Goal: Information Seeking & Learning: Learn about a topic

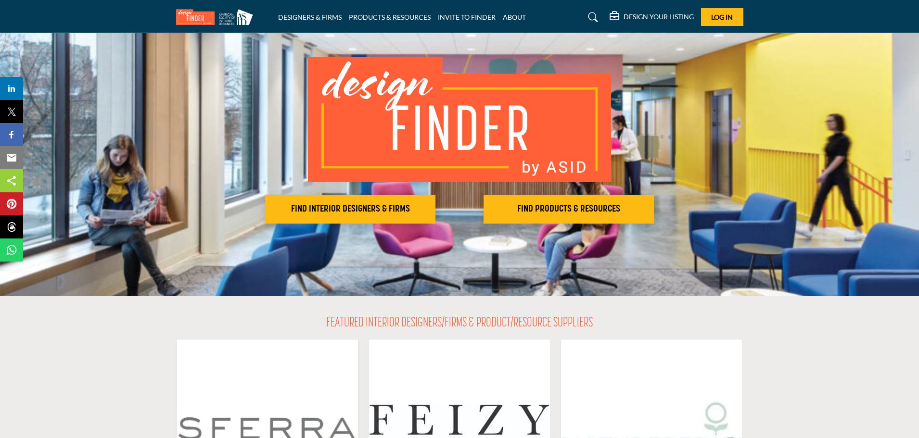
scroll to position [48, 0]
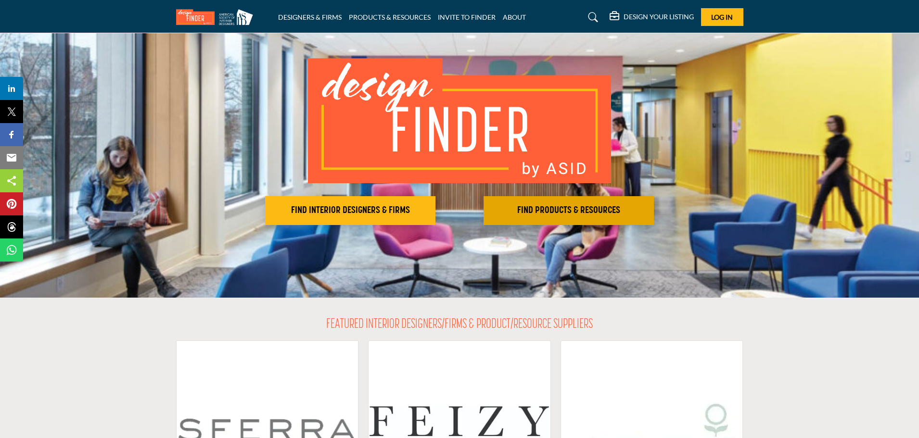
click at [584, 208] on h2 "FIND PRODUCTS & RESOURCES" at bounding box center [568, 211] width 165 height 12
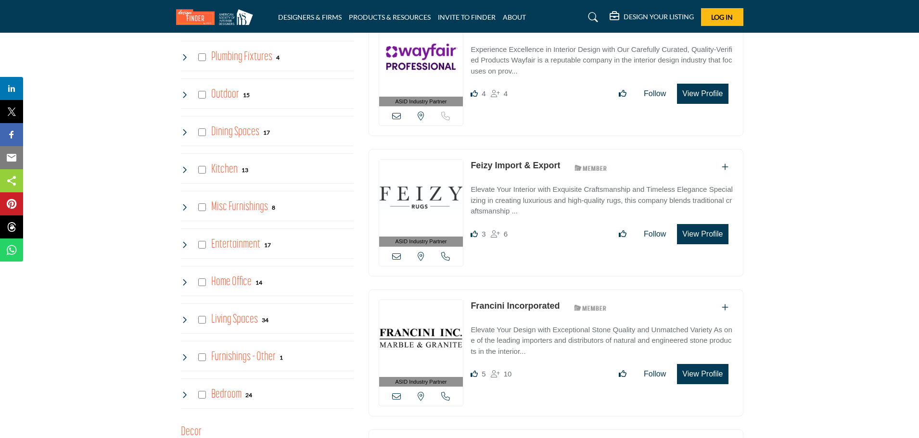
scroll to position [866, 0]
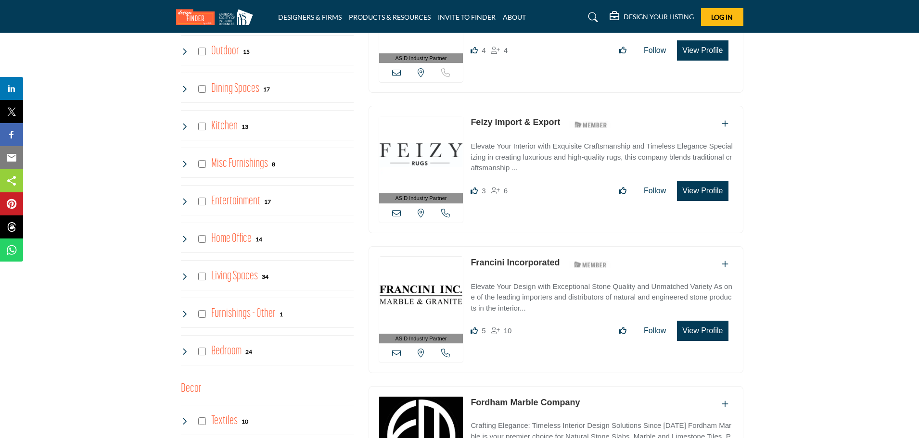
click at [185, 199] on icon at bounding box center [185, 202] width 8 height 8
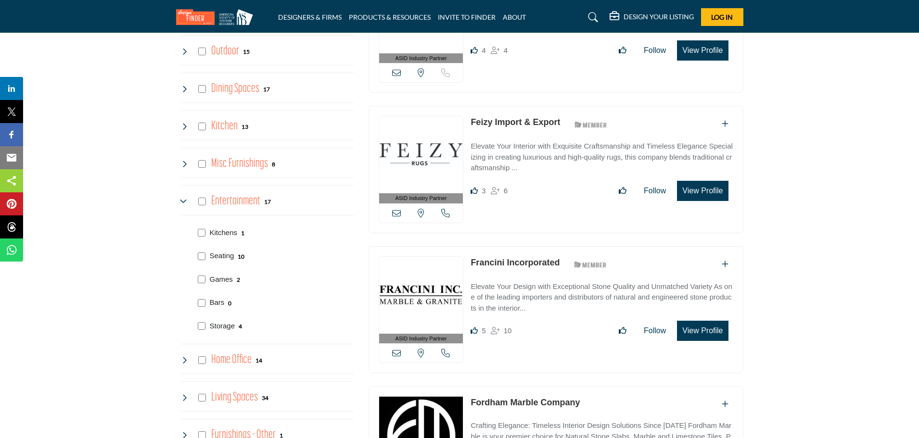
click at [184, 199] on icon at bounding box center [185, 202] width 8 height 8
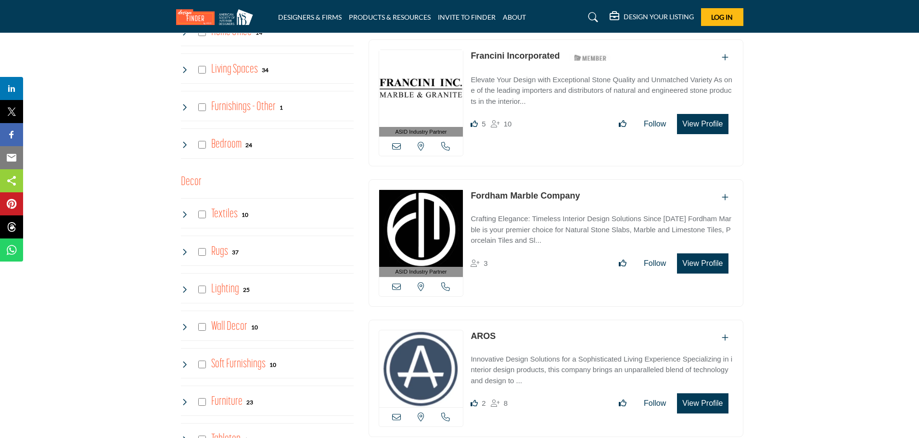
scroll to position [1107, 0]
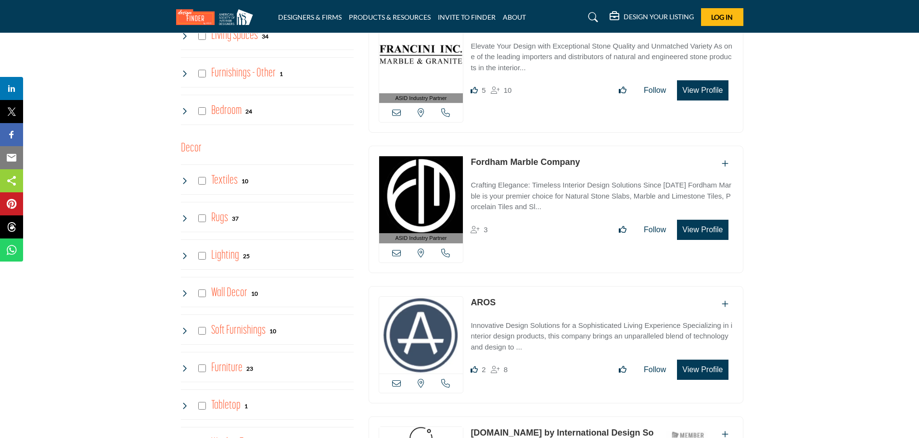
click at [184, 254] on icon at bounding box center [185, 256] width 8 height 8
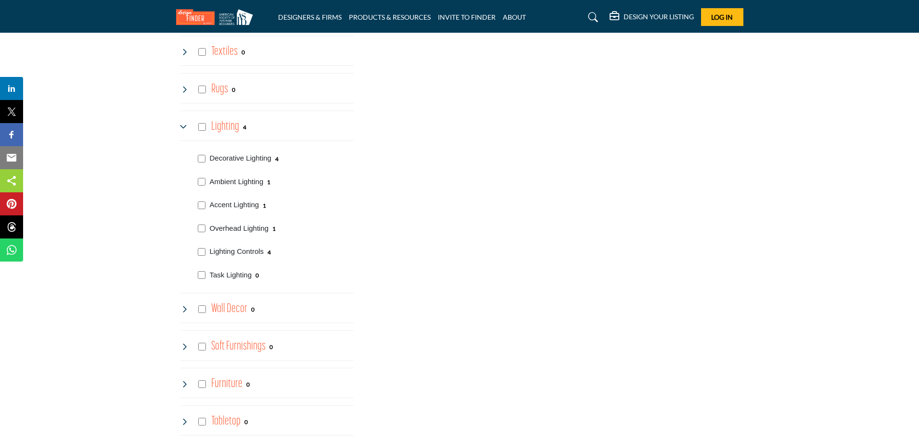
scroll to position [1251, 0]
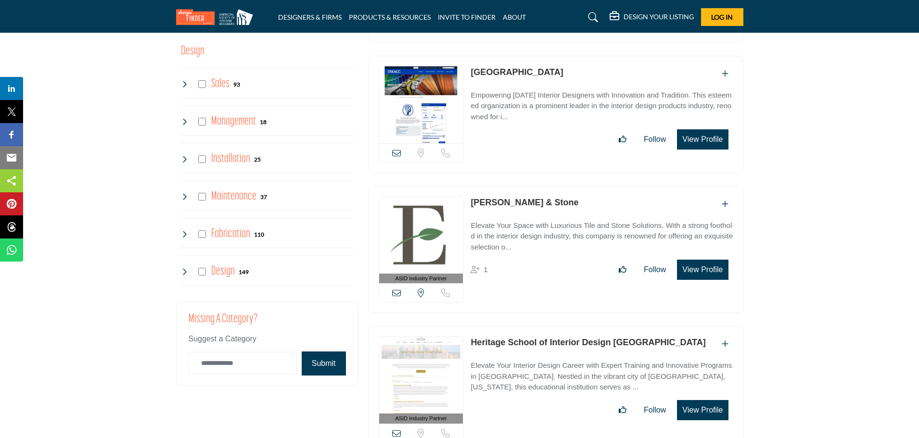
scroll to position [2310, 0]
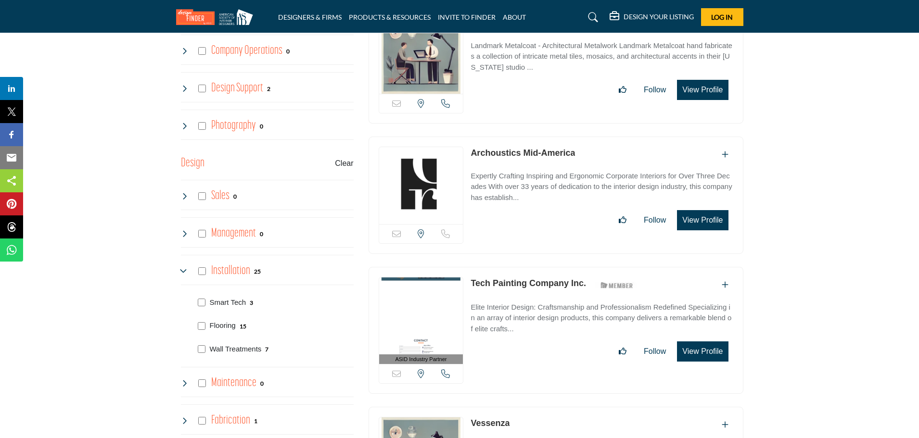
scroll to position [2310, 0]
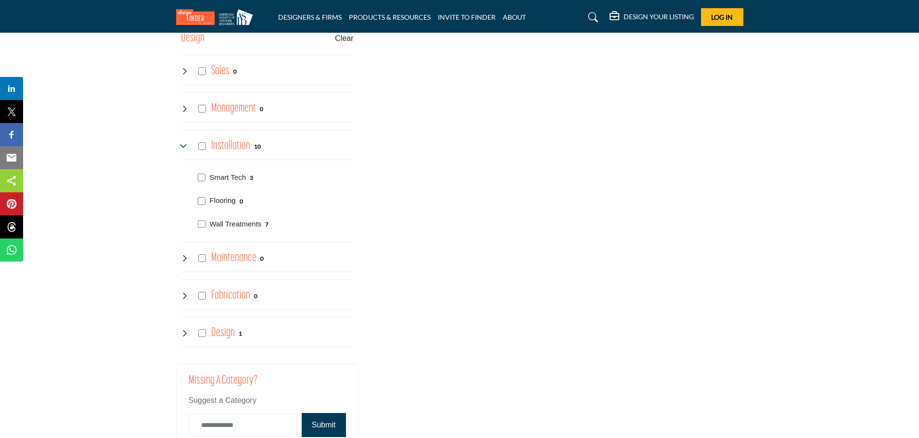
scroll to position [2271, 0]
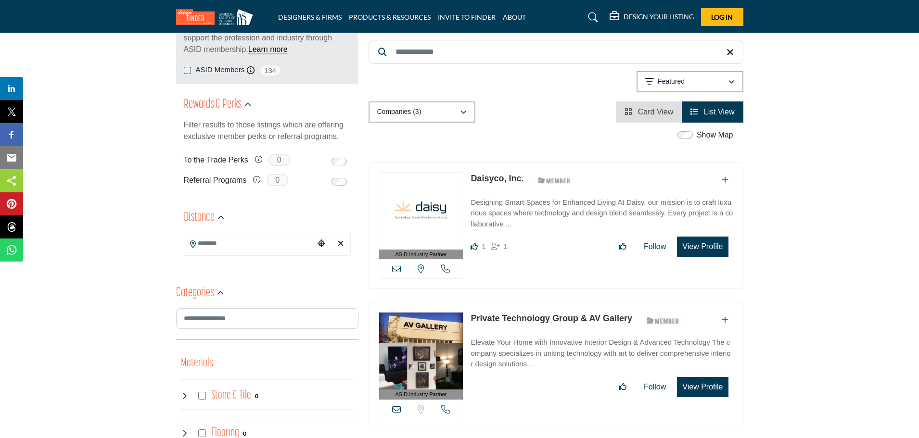
scroll to position [144, 0]
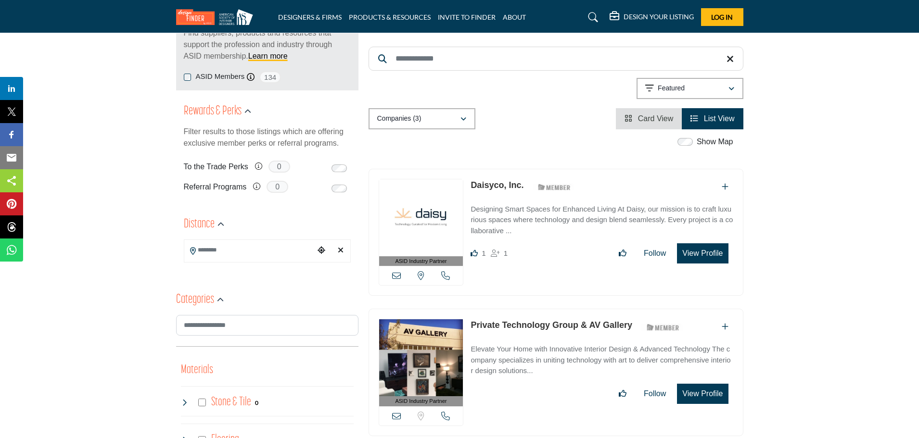
click at [532, 224] on p "Designing Smart Spaces for Enhanced Living At Daisy, our mission is to craft lu…" at bounding box center [602, 220] width 262 height 33
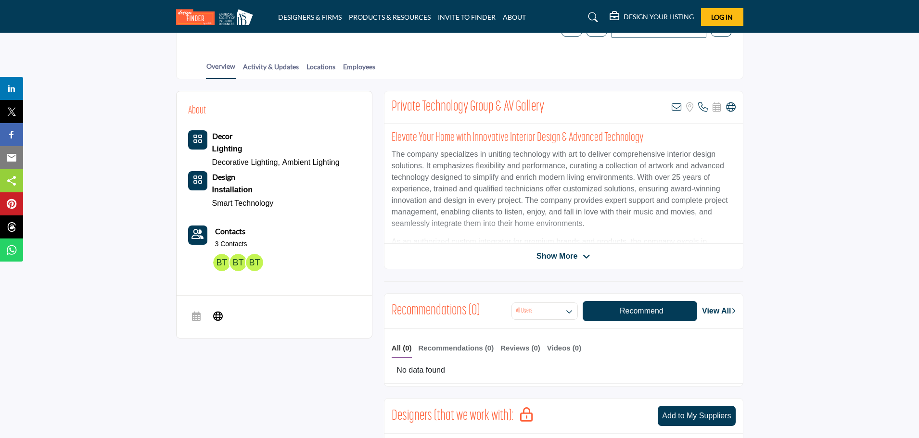
scroll to position [192, 0]
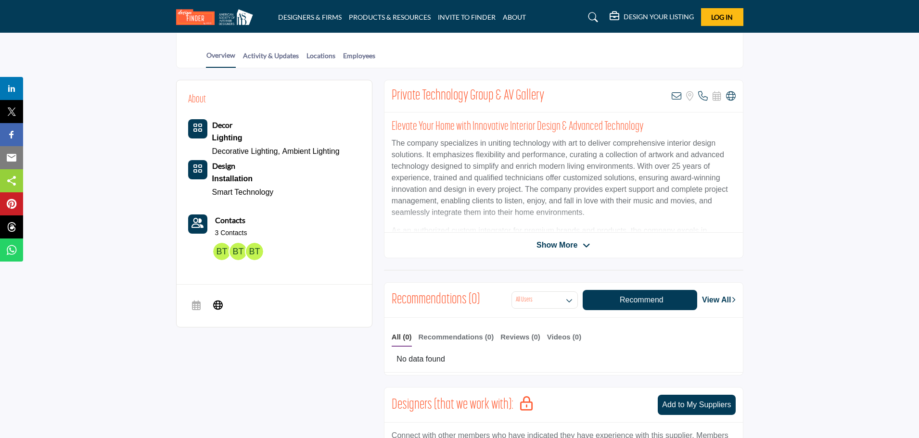
click at [569, 247] on span "Show More" at bounding box center [557, 246] width 41 height 12
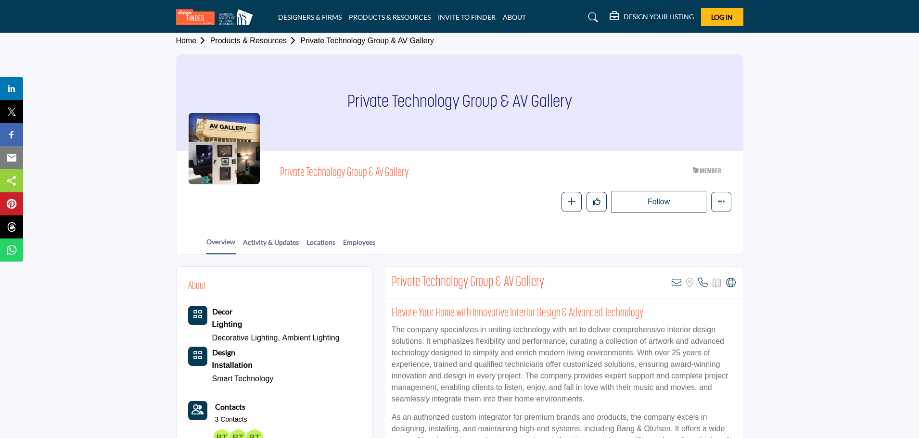
scroll to position [0, 0]
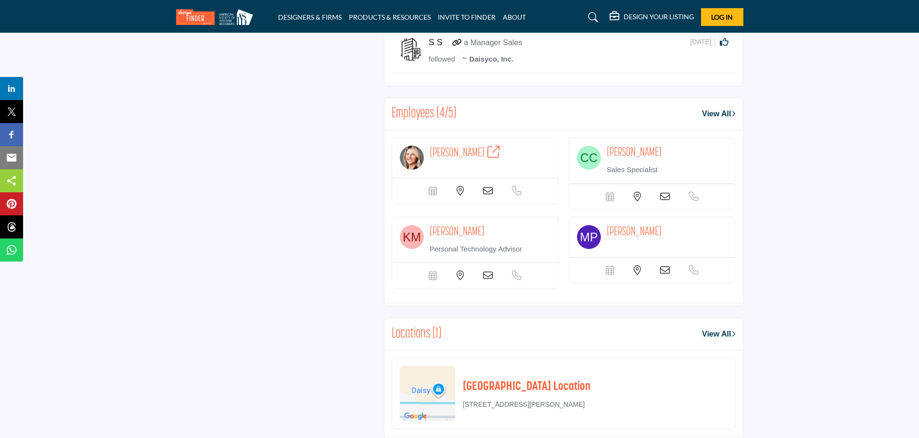
scroll to position [1059, 0]
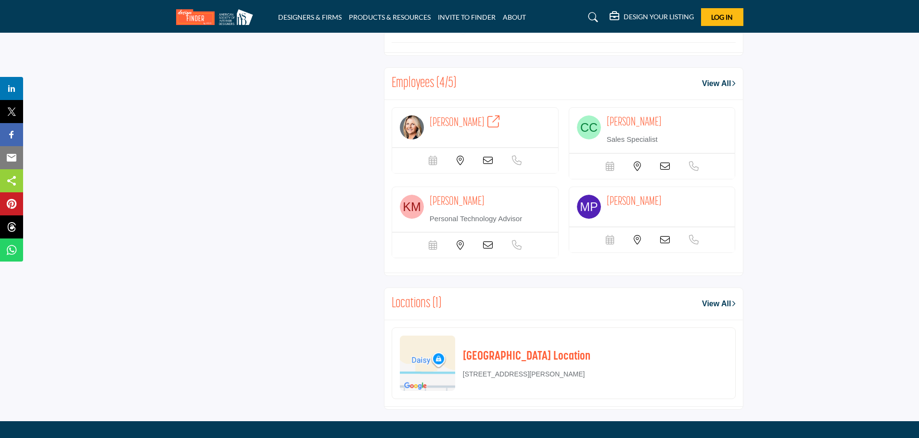
click at [715, 84] on link "View All" at bounding box center [718, 84] width 33 height 12
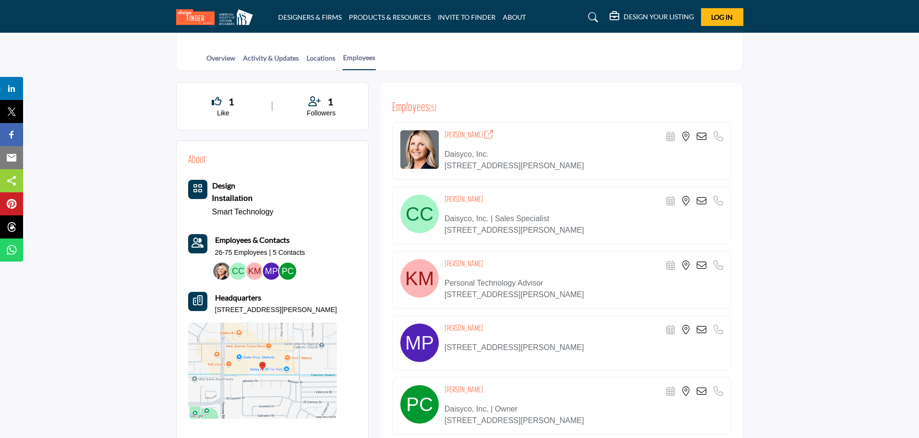
scroll to position [192, 0]
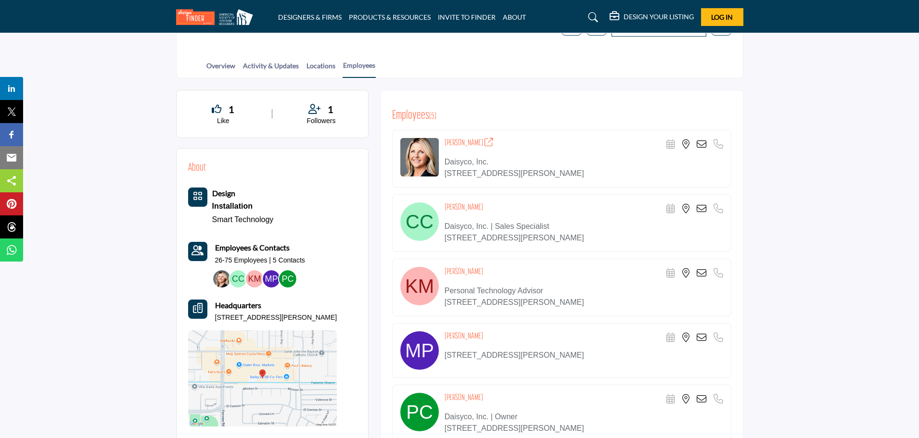
click at [456, 139] on h4 "Suzanne Keoghan" at bounding box center [469, 143] width 49 height 10
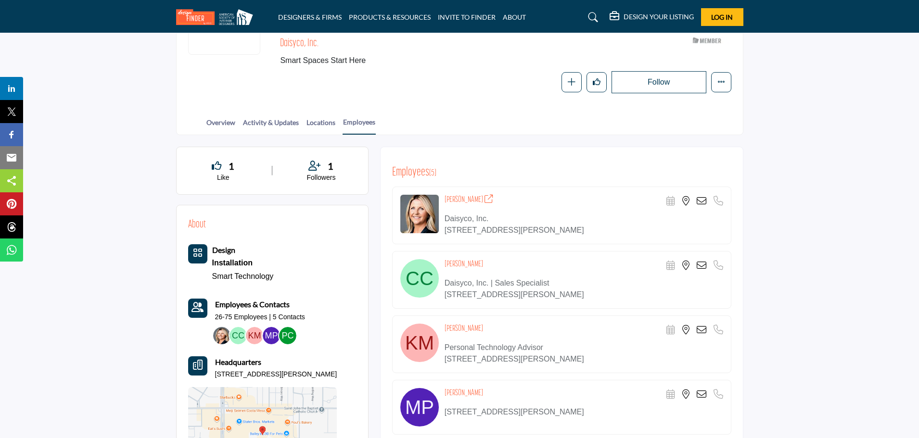
scroll to position [132, 0]
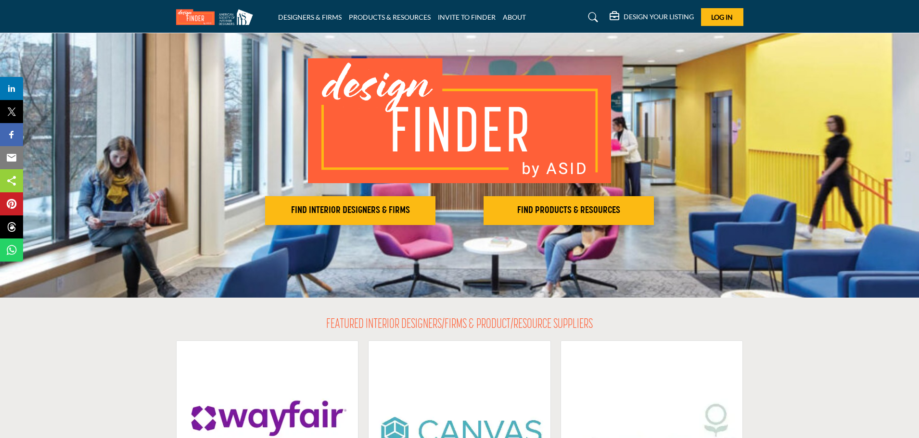
scroll to position [48, 0]
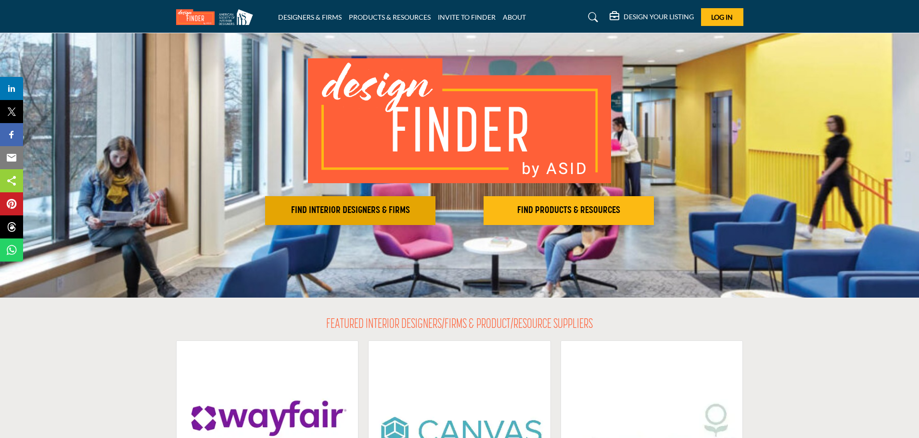
click at [344, 213] on h2 "FIND INTERIOR DESIGNERS & FIRMS" at bounding box center [350, 211] width 165 height 12
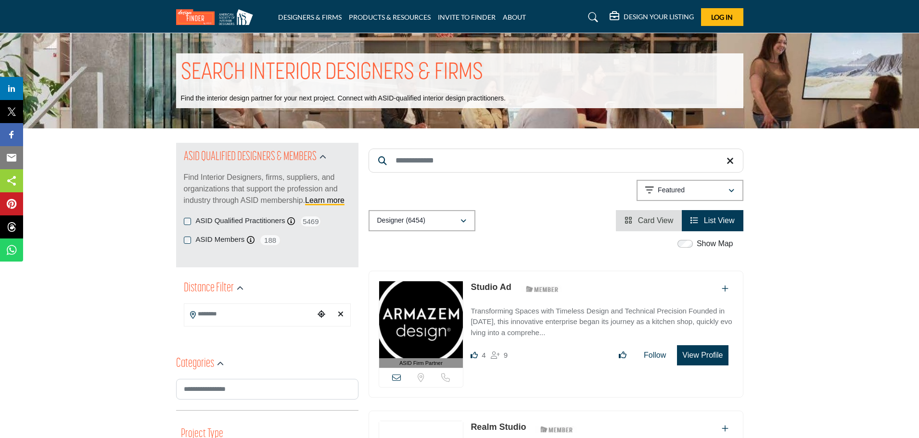
click at [441, 165] on input "Search Keyword" at bounding box center [556, 161] width 375 height 24
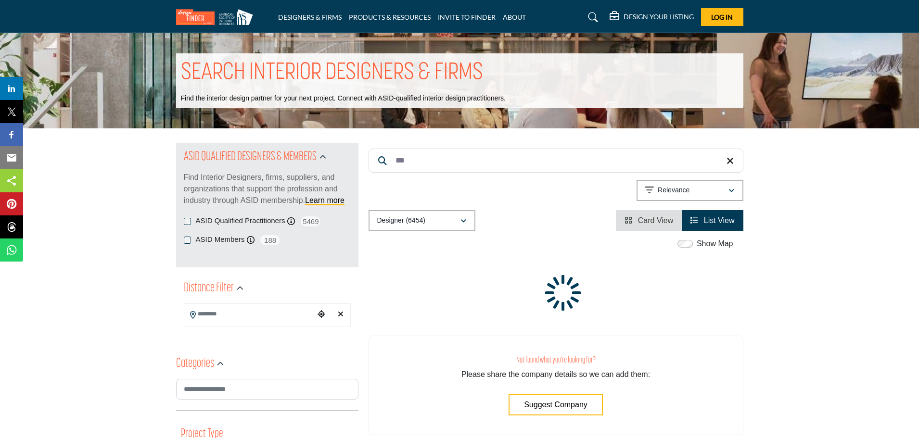
type input "***"
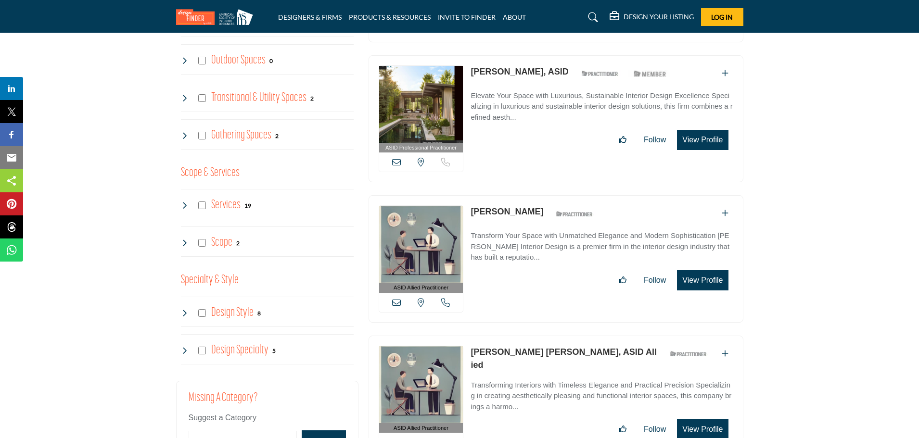
scroll to position [626, 0]
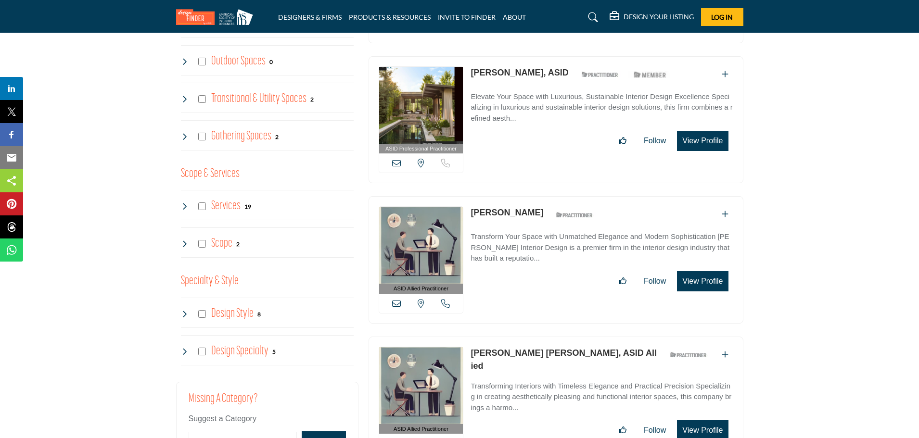
click at [184, 204] on icon at bounding box center [185, 207] width 8 height 8
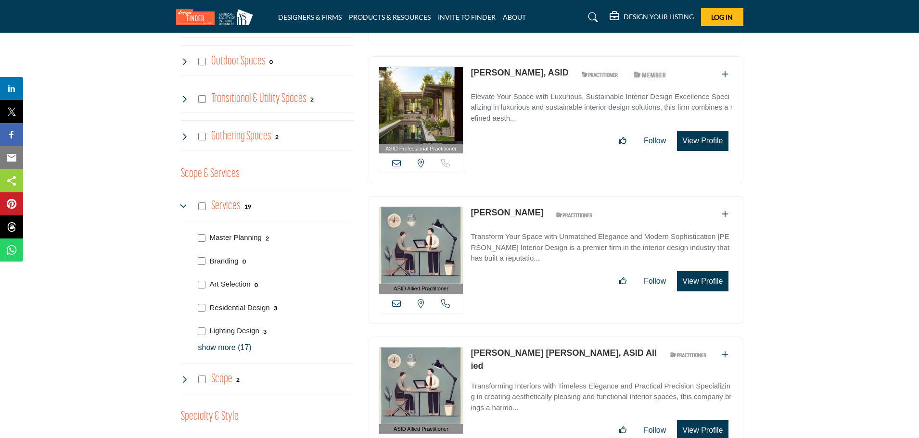
click at [214, 348] on p "show more (17)" at bounding box center [275, 348] width 155 height 12
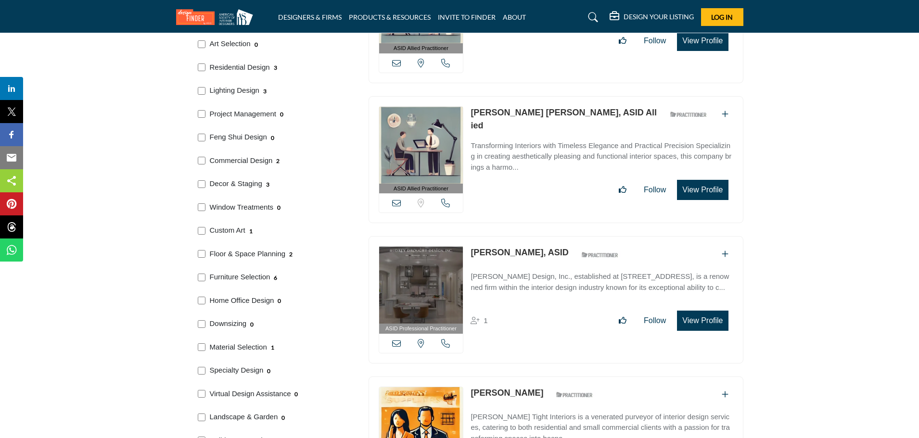
scroll to position [818, 0]
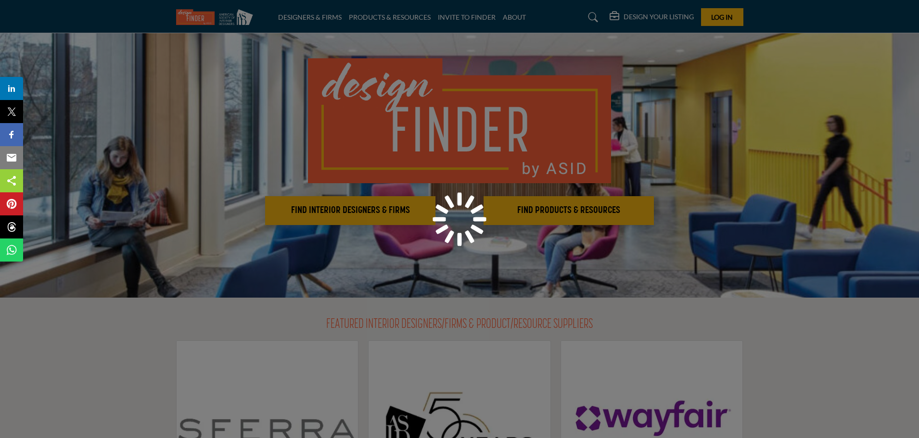
scroll to position [48, 0]
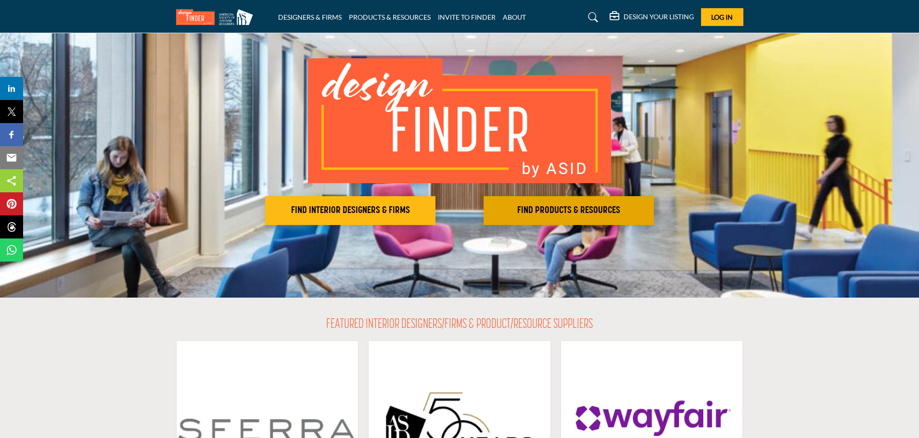
click at [560, 212] on h2 "FIND PRODUCTS & RESOURCES" at bounding box center [568, 211] width 165 height 12
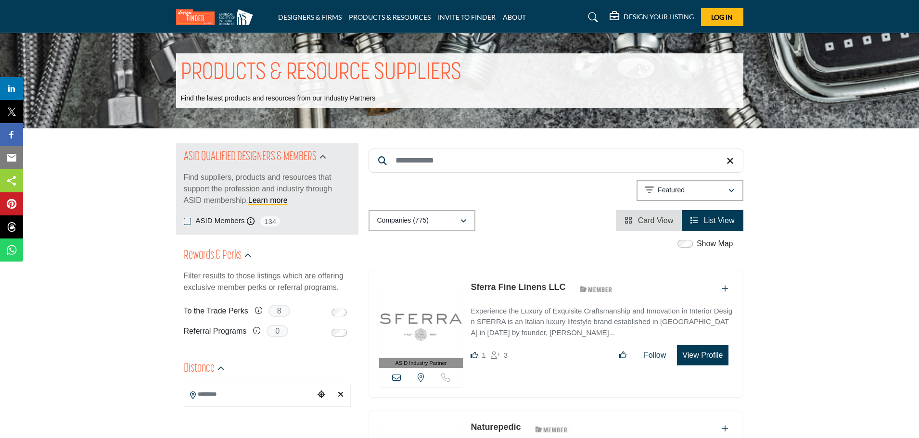
click at [462, 162] on input "Search Keyword" at bounding box center [556, 161] width 375 height 24
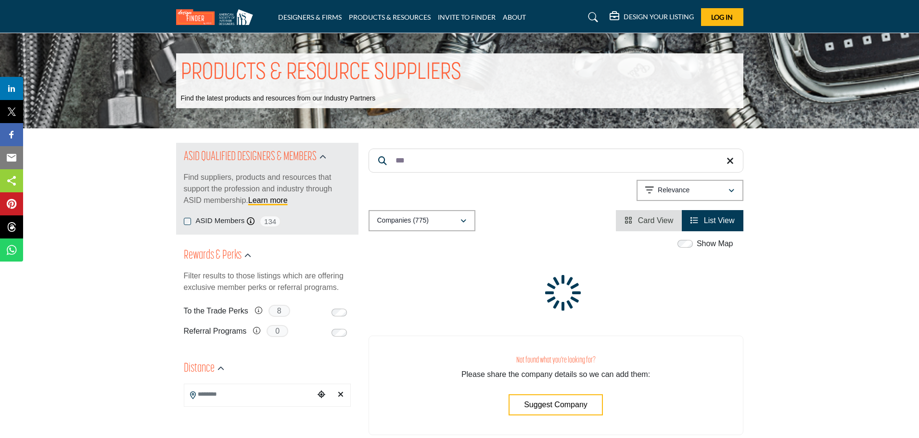
type input "****"
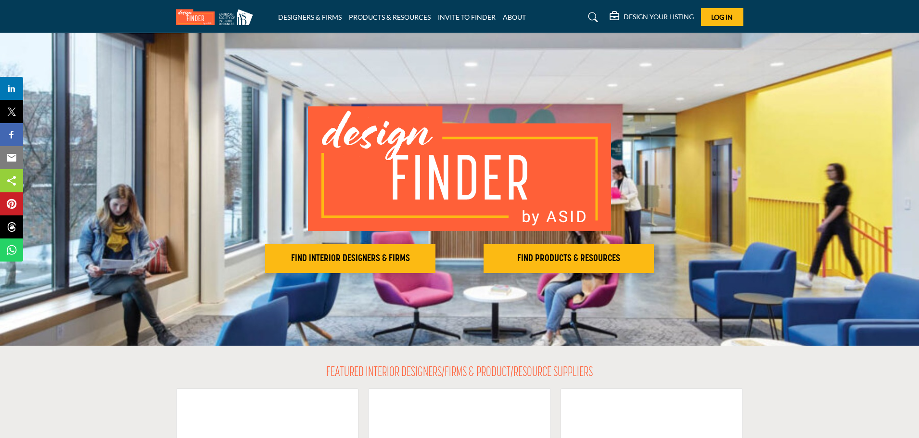
scroll to position [48, 0]
